Goal: Information Seeking & Learning: Learn about a topic

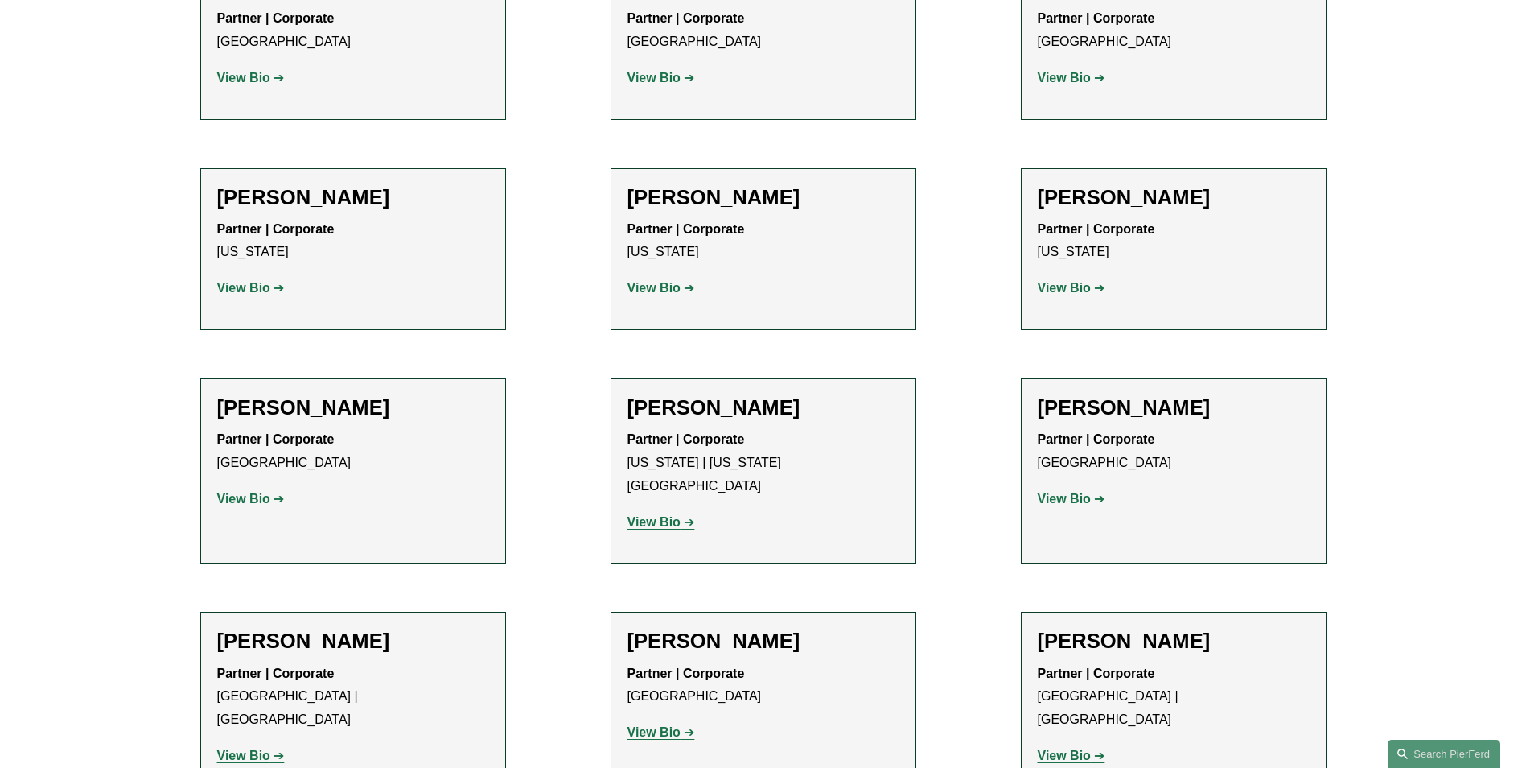
scroll to position [3867, 0]
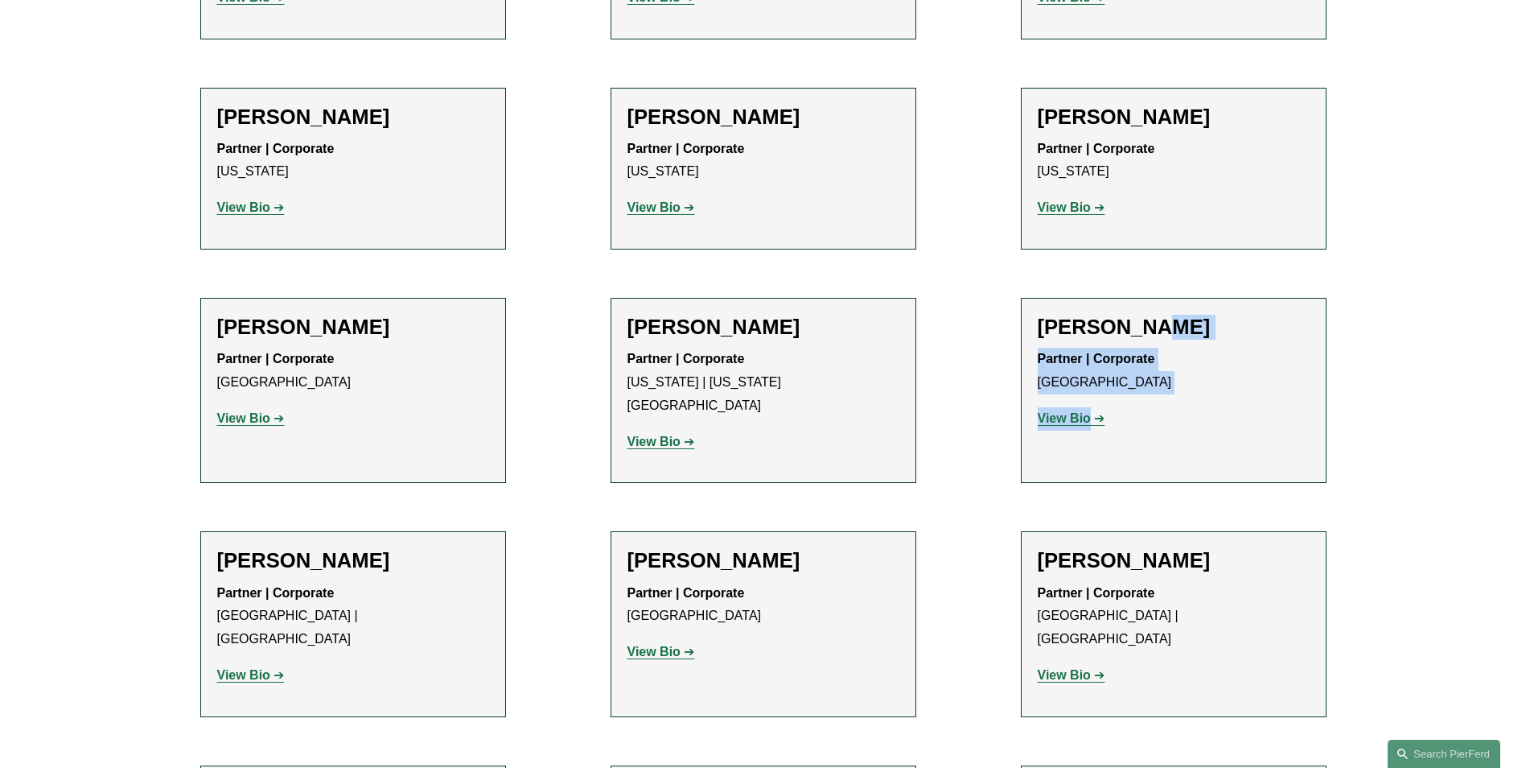
drag, startPoint x: 1532, startPoint y: 325, endPoint x: 1528, endPoint y: 231, distance: 94.2
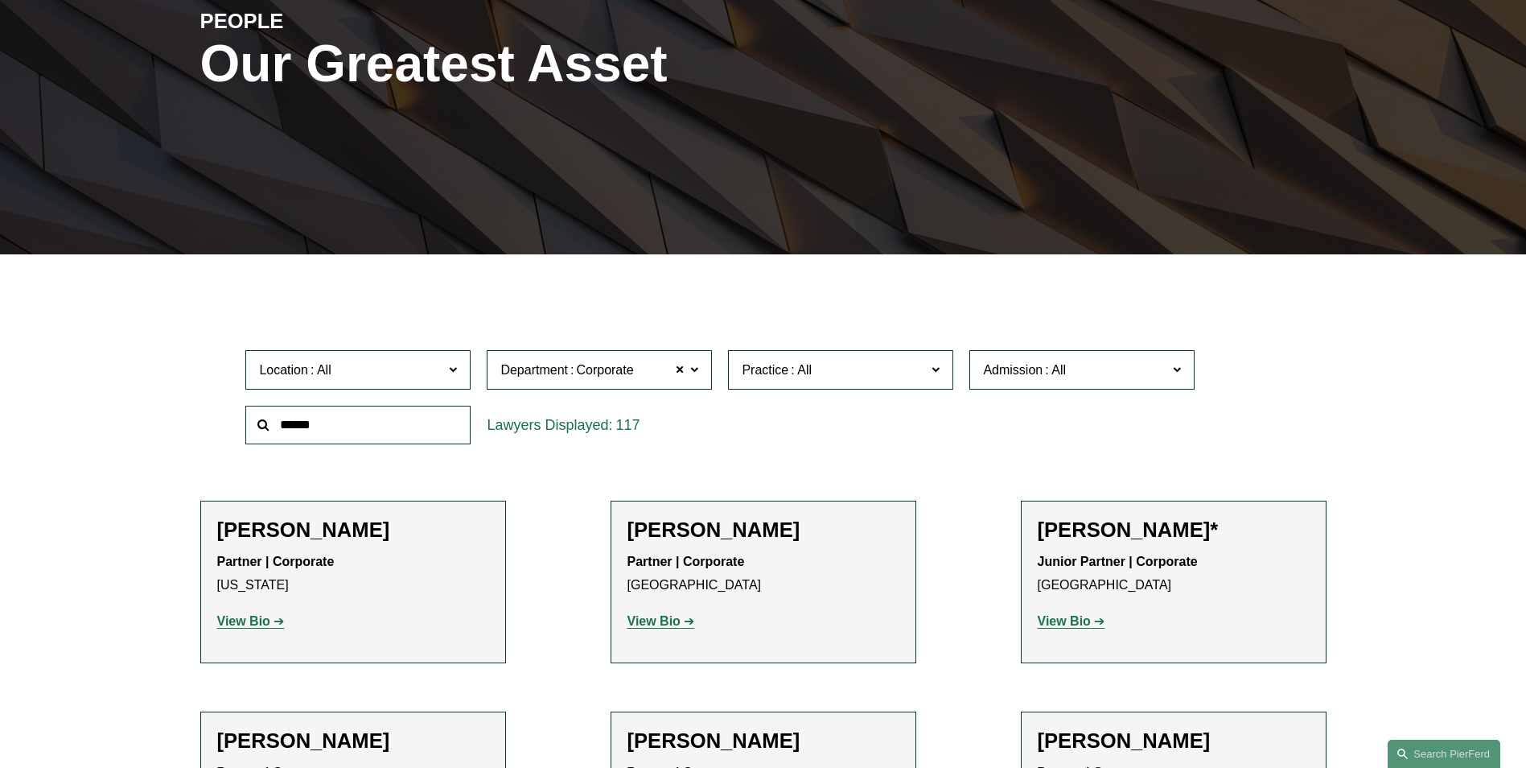
scroll to position [241, 0]
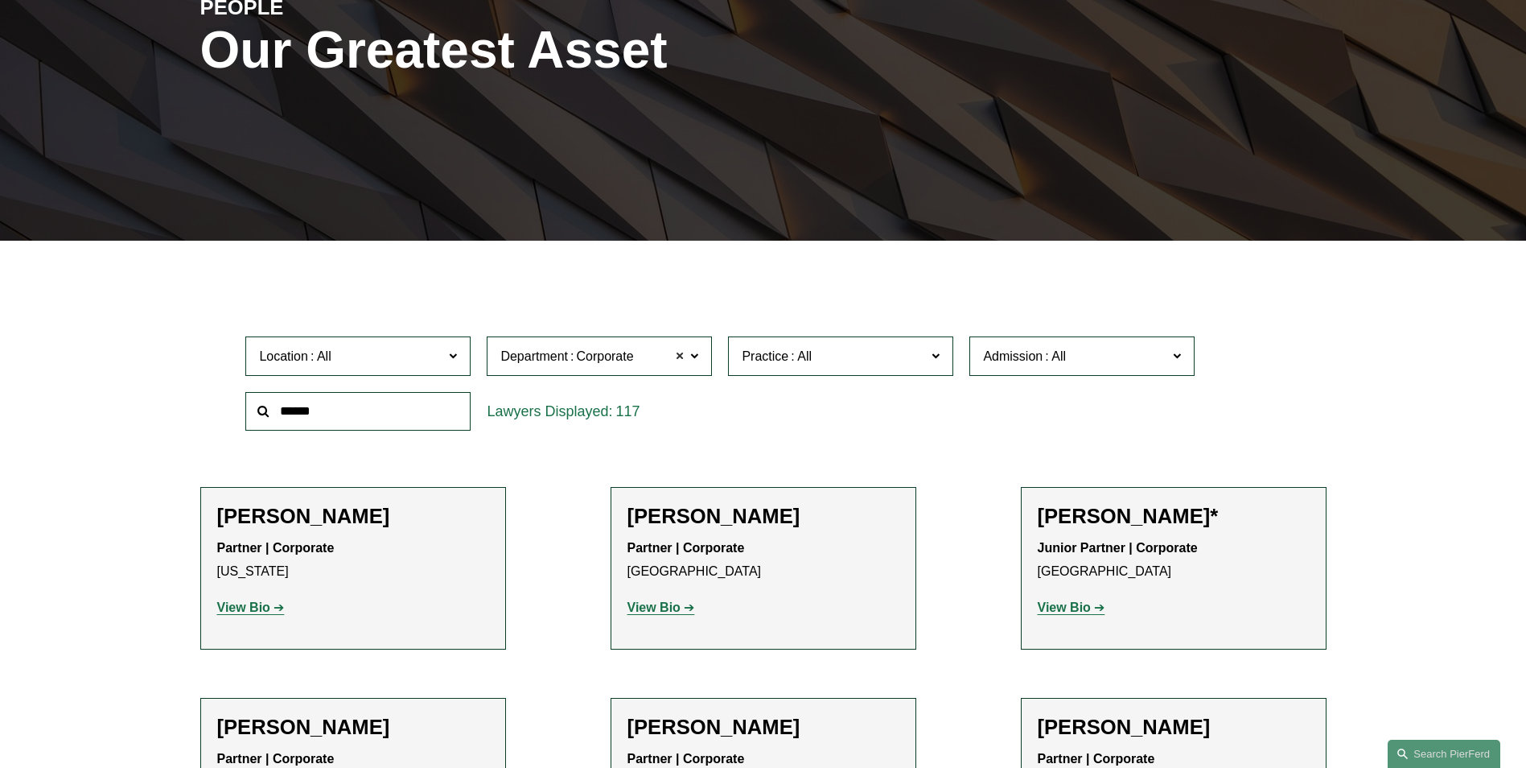
click at [683, 356] on span at bounding box center [680, 355] width 10 height 21
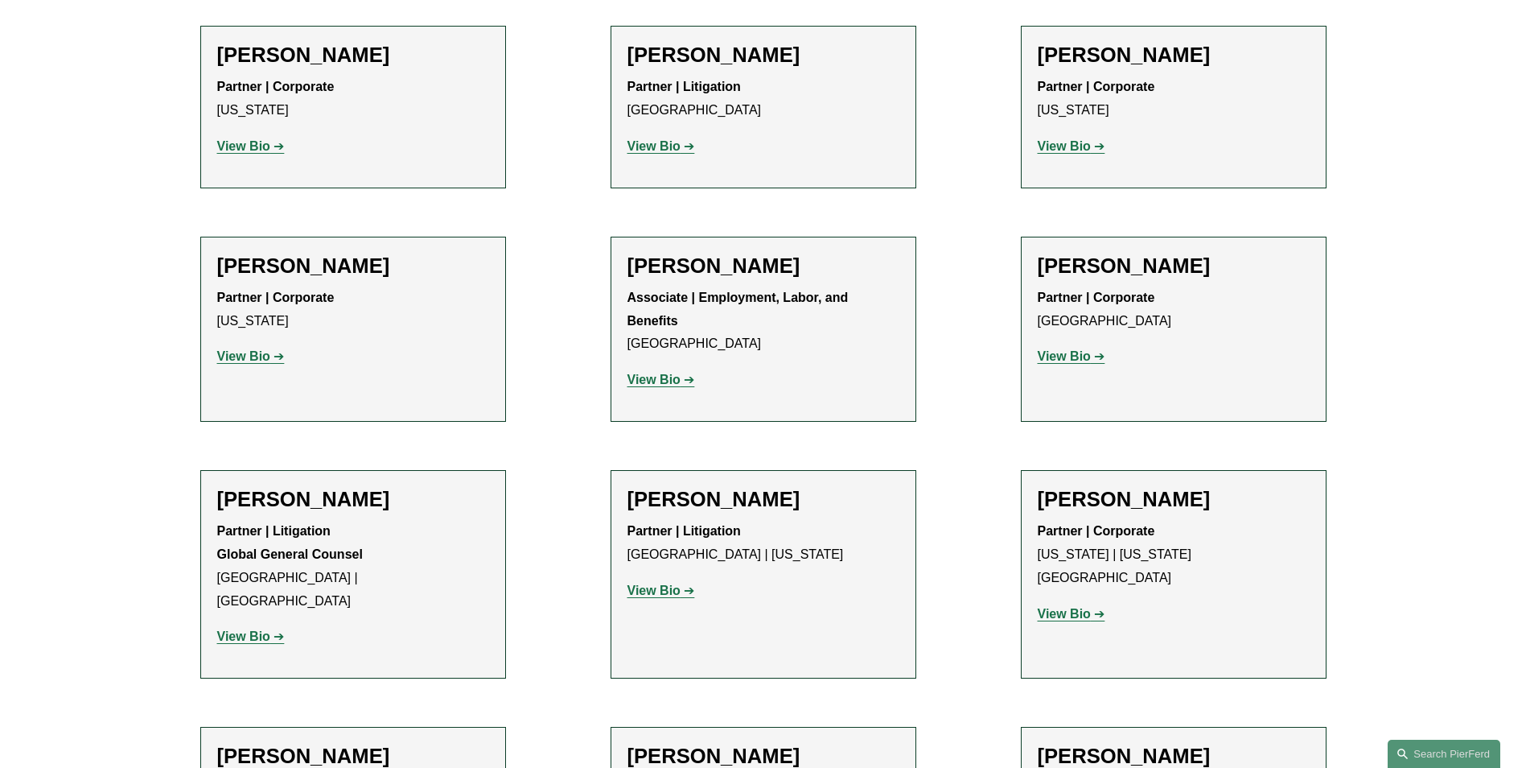
scroll to position [8069, 0]
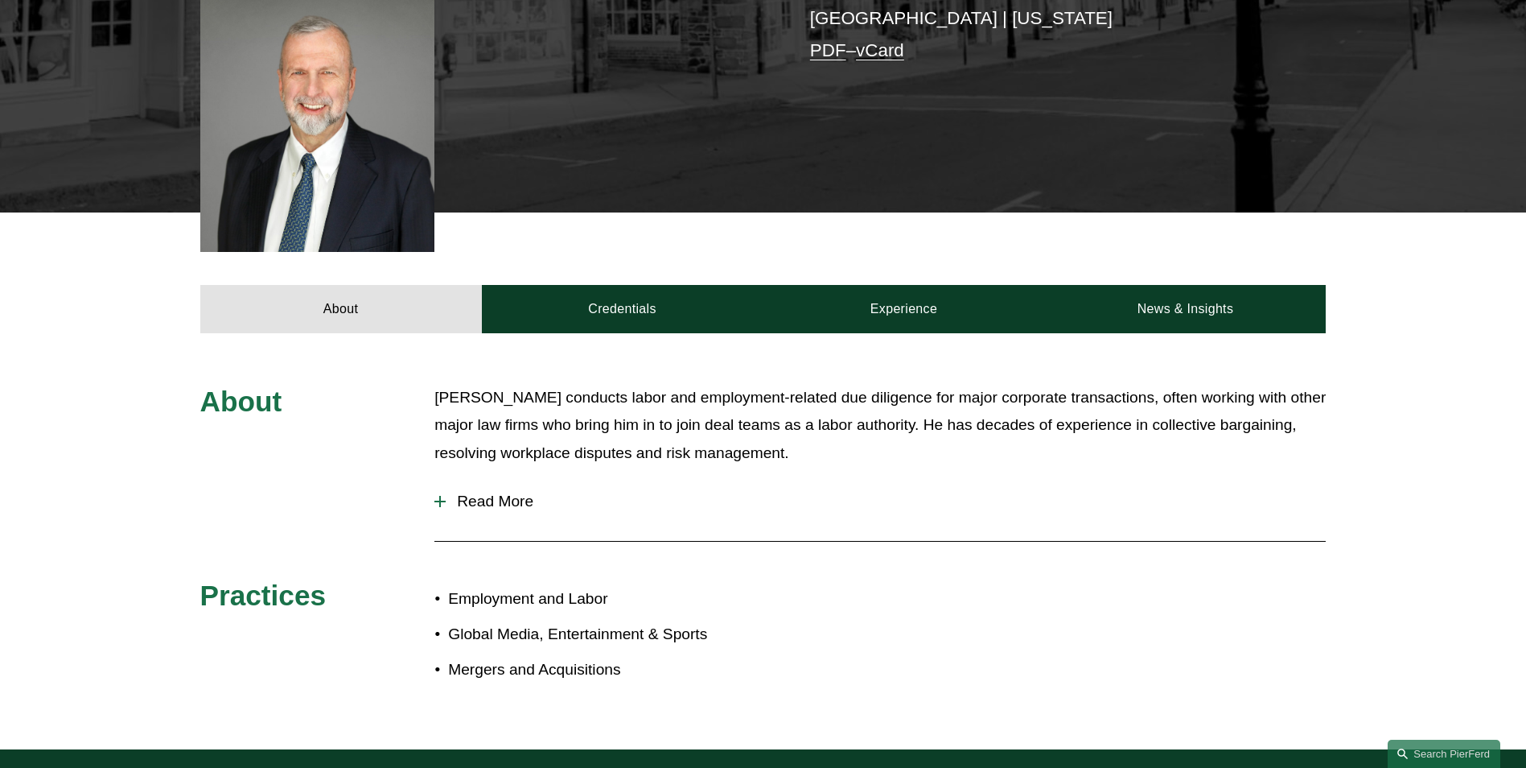
scroll to position [483, 0]
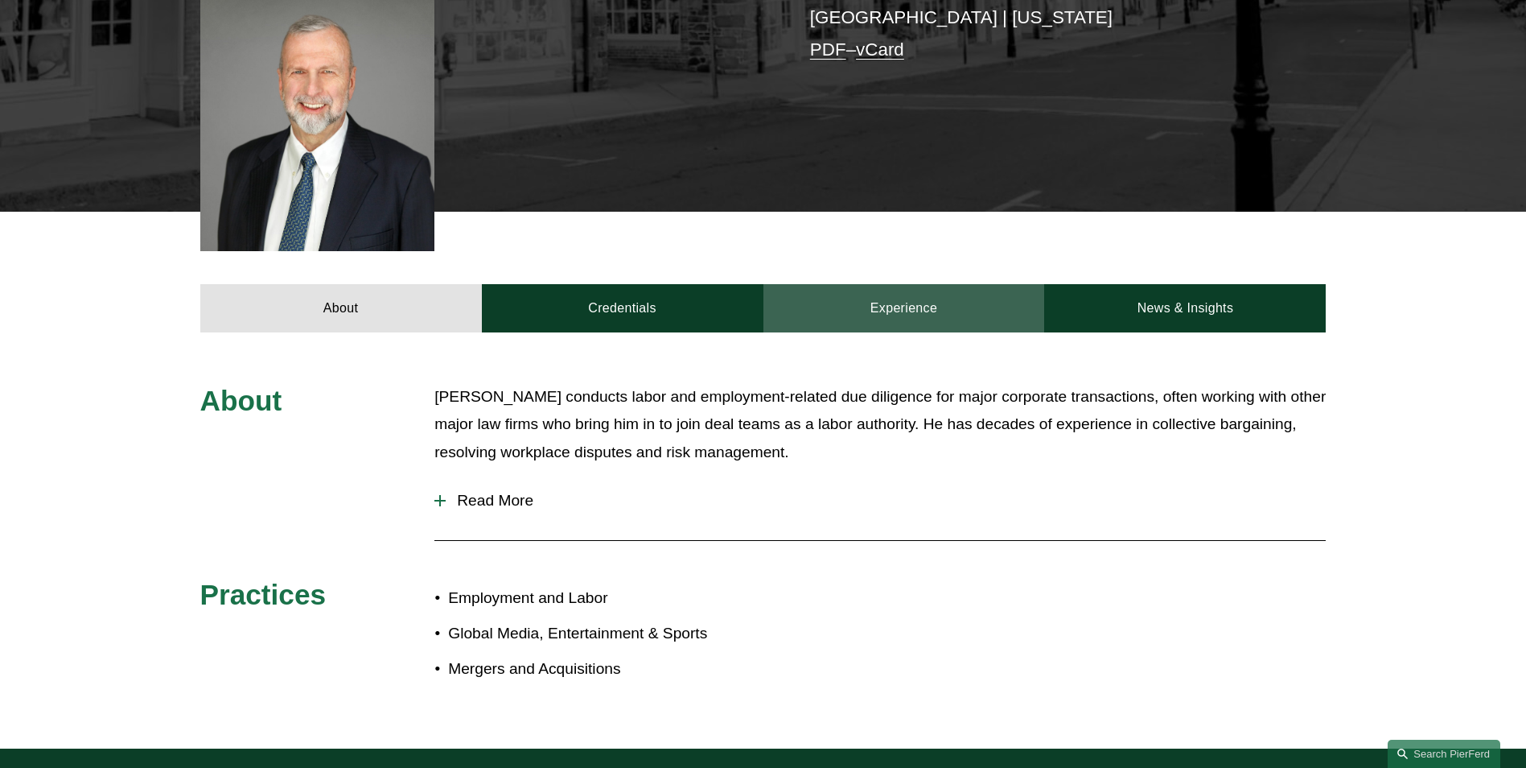
click at [913, 290] on link "Experience" at bounding box center [905, 308] width 282 height 48
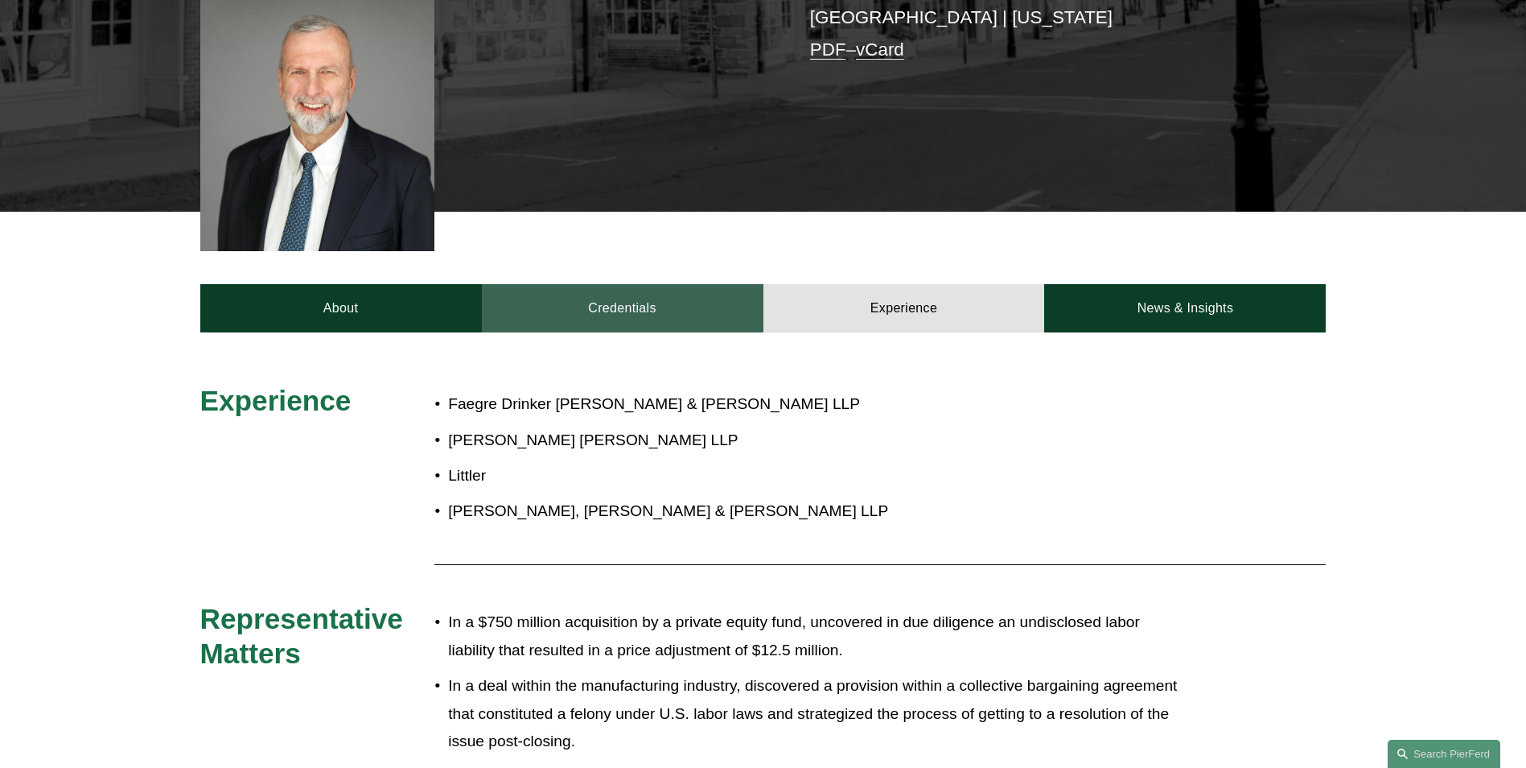
click at [622, 284] on link "Credentials" at bounding box center [623, 308] width 282 height 48
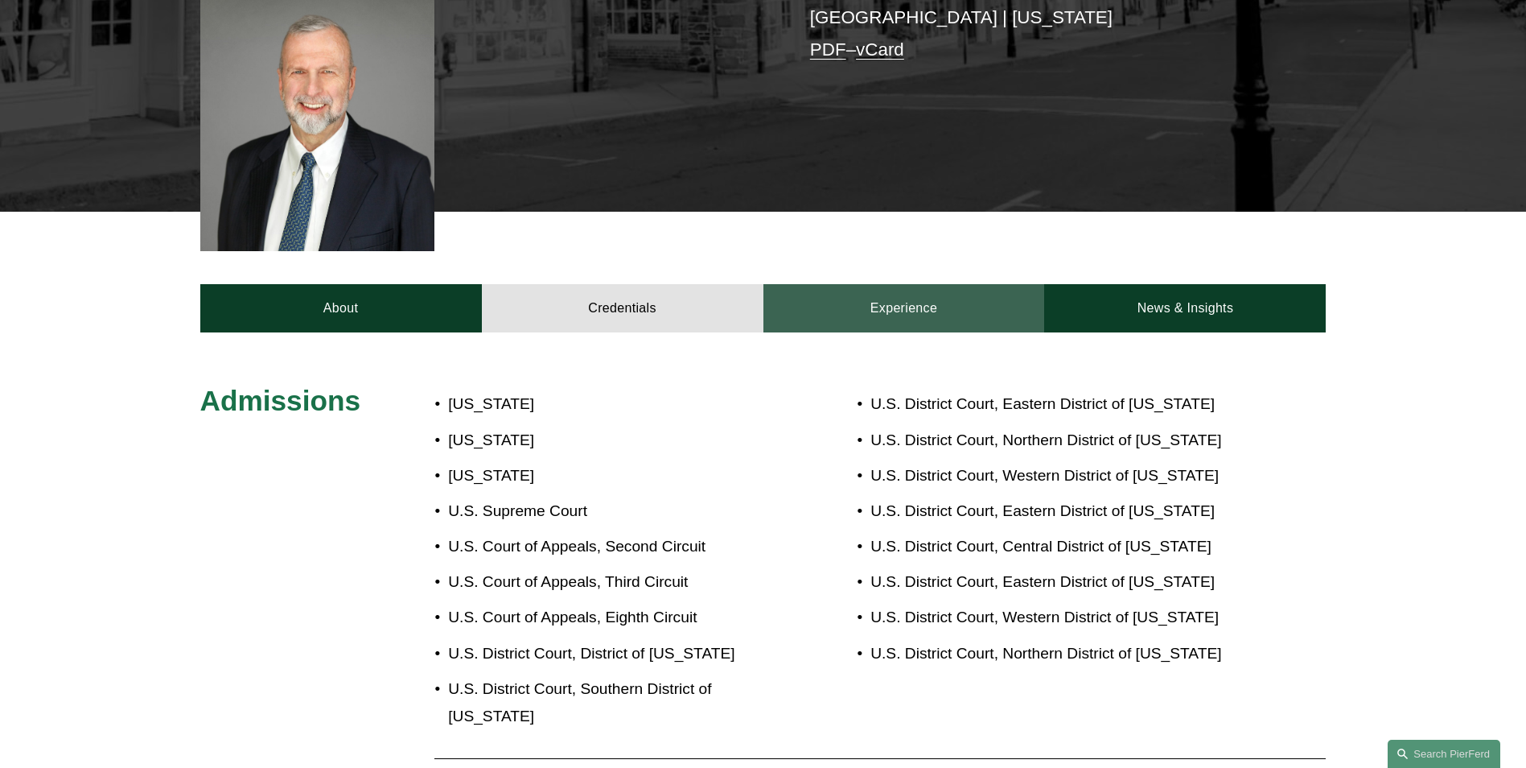
click at [953, 284] on link "Experience" at bounding box center [905, 308] width 282 height 48
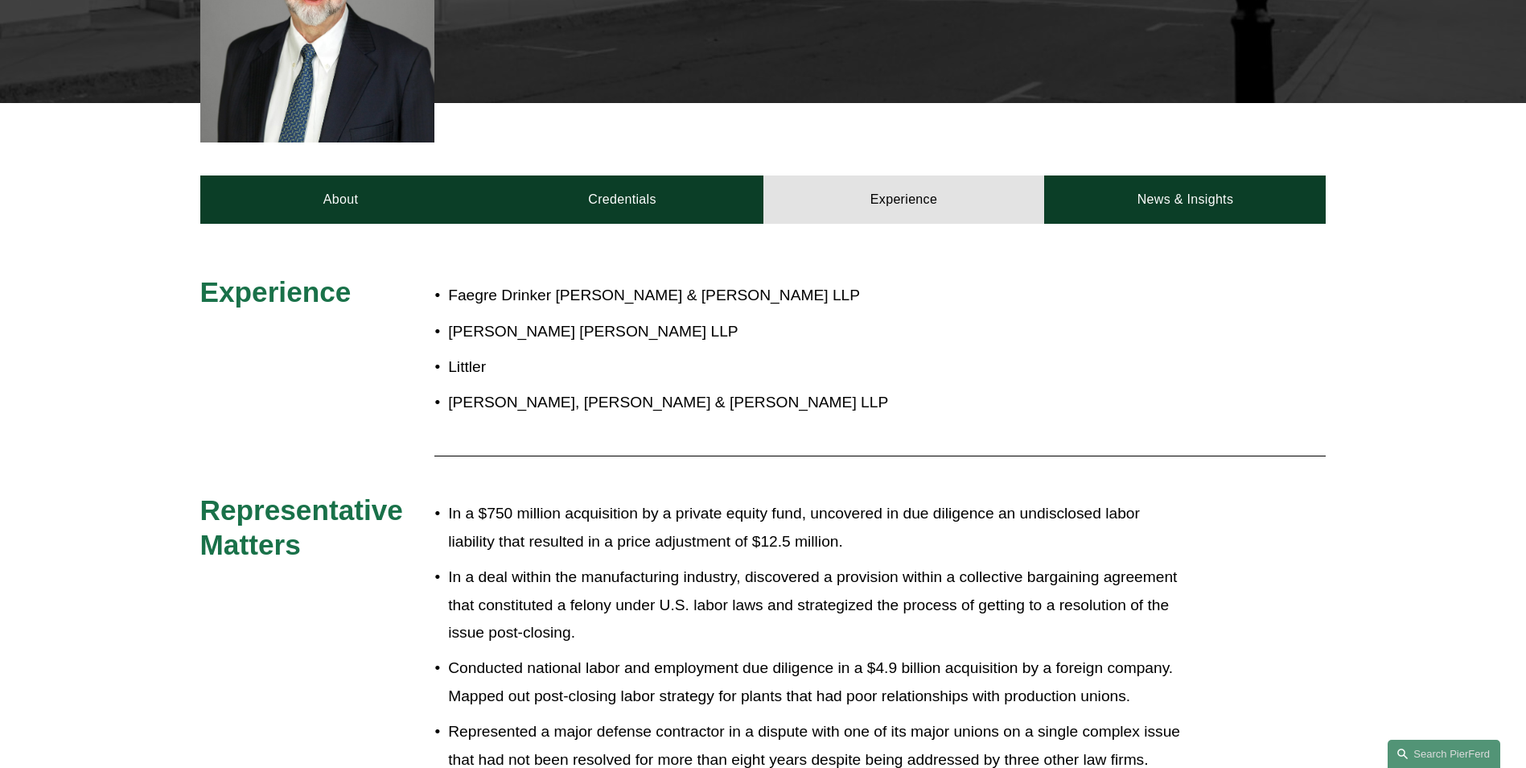
scroll to position [402, 0]
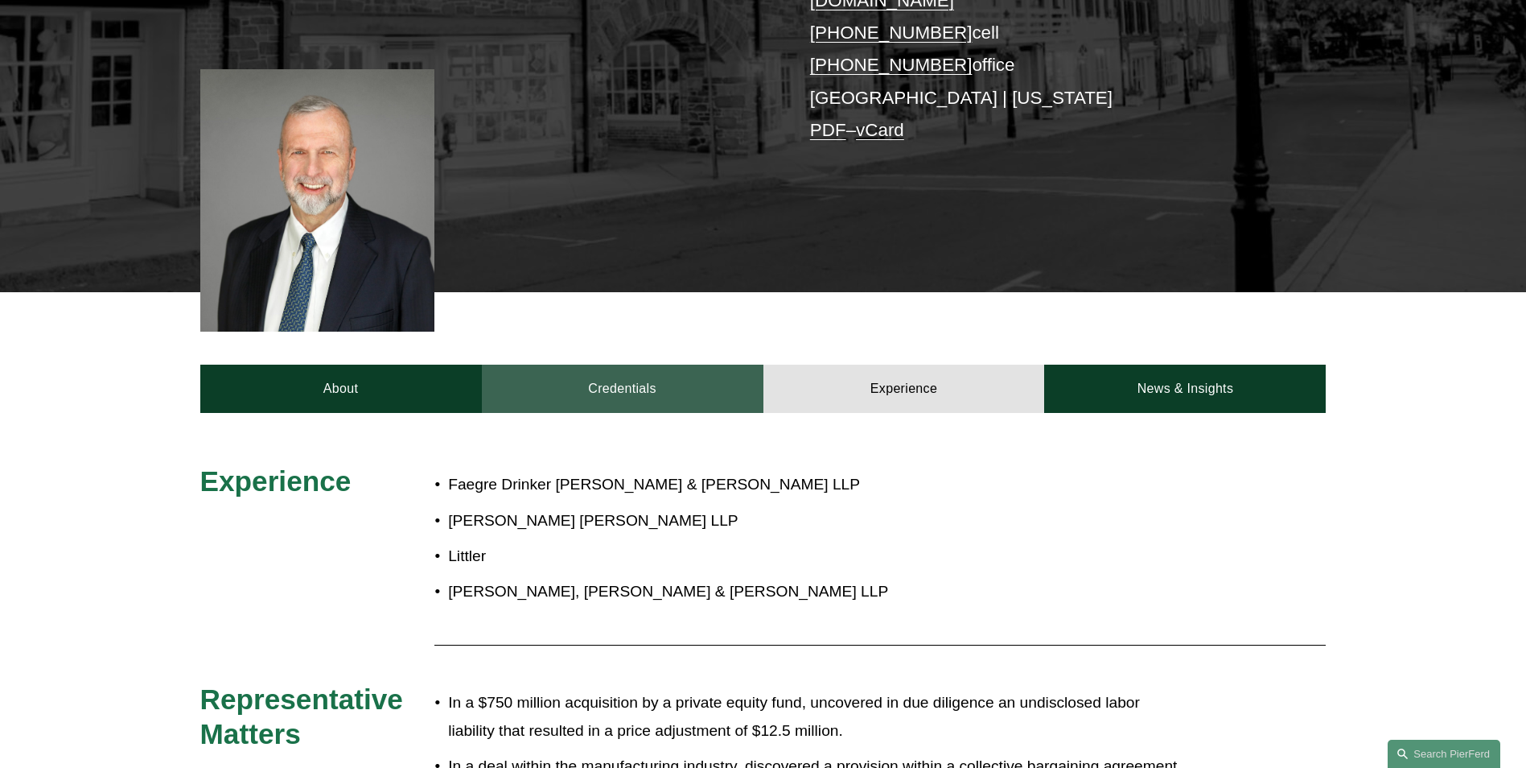
click at [662, 370] on link "Credentials" at bounding box center [623, 388] width 282 height 48
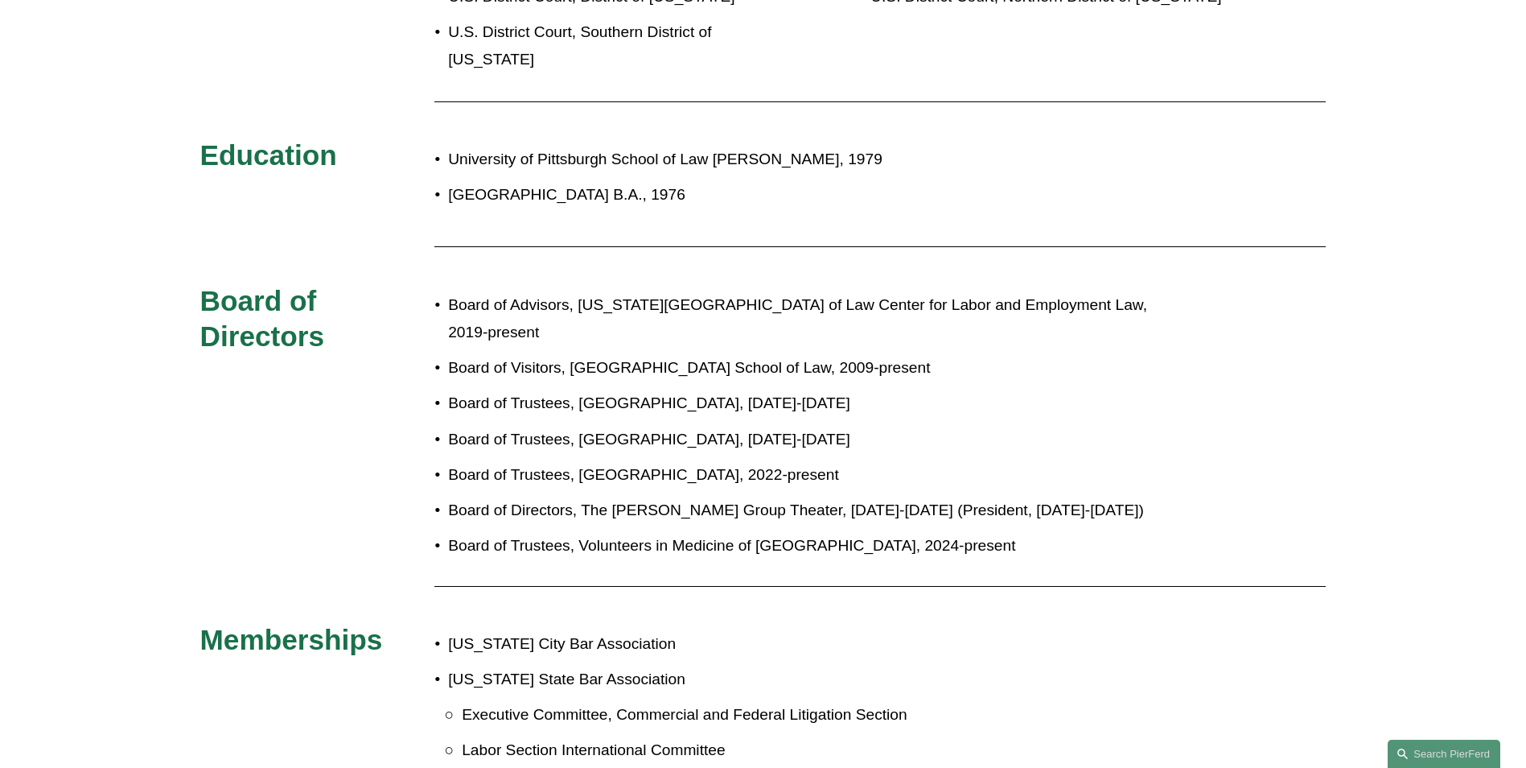
scroll to position [1448, 0]
